Goal: Information Seeking & Learning: Check status

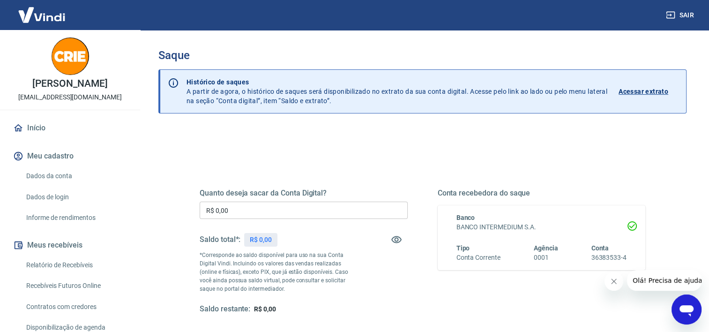
click at [37, 126] on link "Início" at bounding box center [70, 128] width 118 height 21
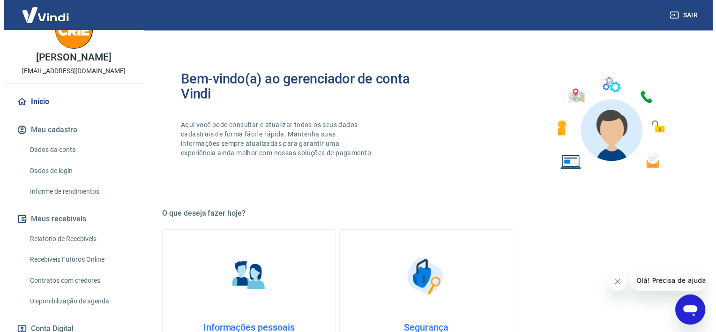
scroll to position [47, 0]
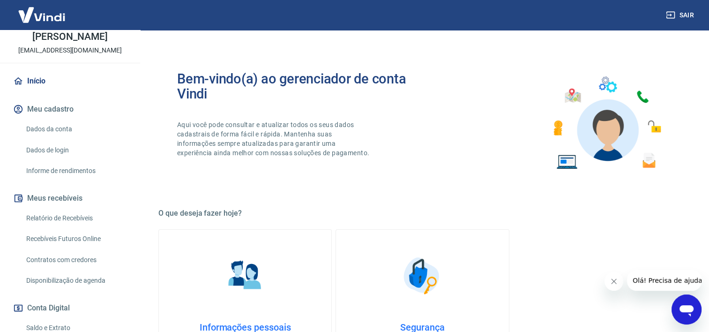
click at [66, 219] on link "Relatório de Recebíveis" at bounding box center [75, 217] width 106 height 19
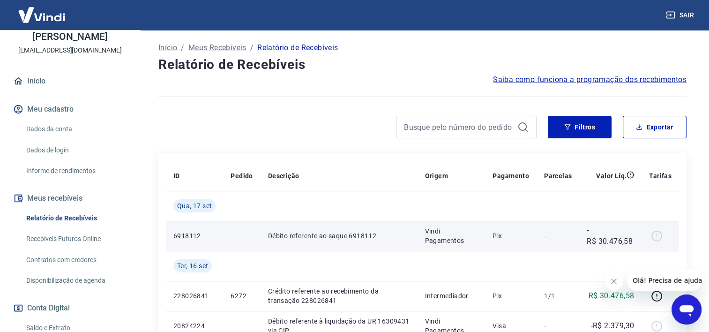
scroll to position [94, 0]
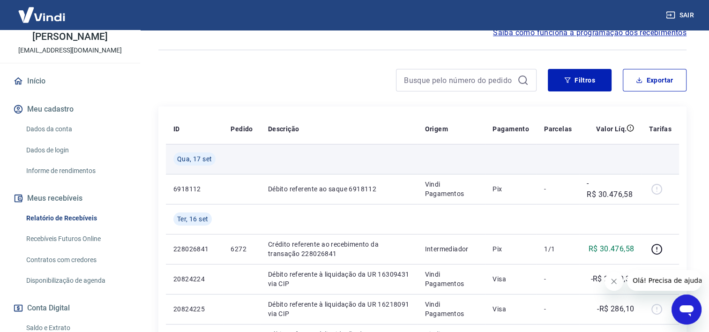
click at [199, 169] on td "Qua, 17 set" at bounding box center [194, 159] width 57 height 30
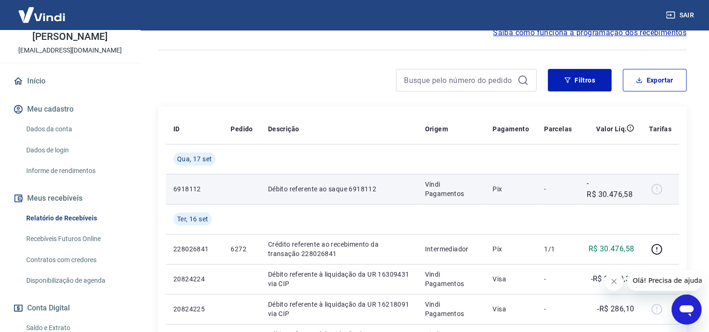
click at [206, 191] on p "6918112" at bounding box center [194, 188] width 42 height 9
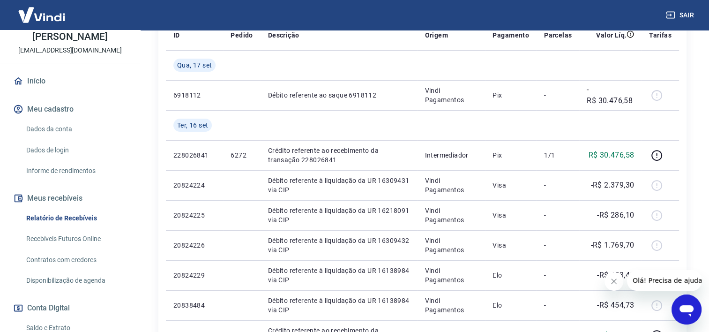
scroll to position [0, 0]
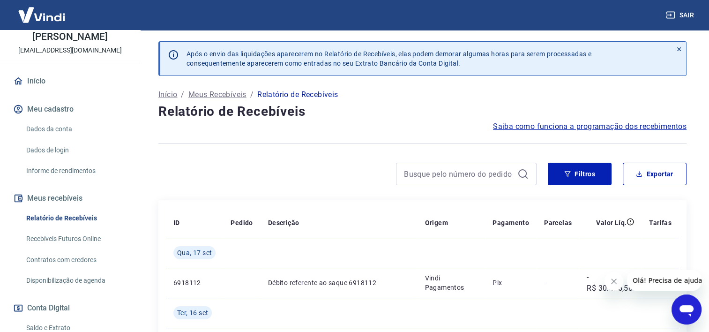
click at [21, 81] on icon at bounding box center [18, 80] width 8 height 7
